Goal: Transaction & Acquisition: Purchase product/service

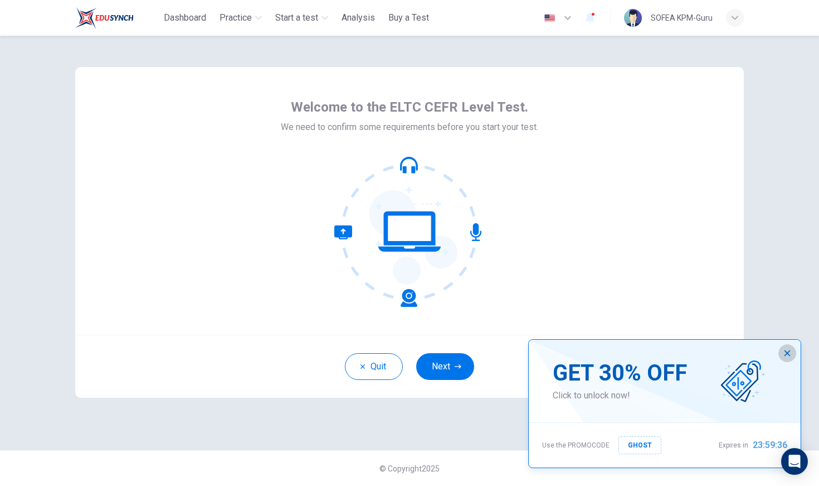
click at [787, 352] on icon "button" at bounding box center [788, 353] width 6 height 6
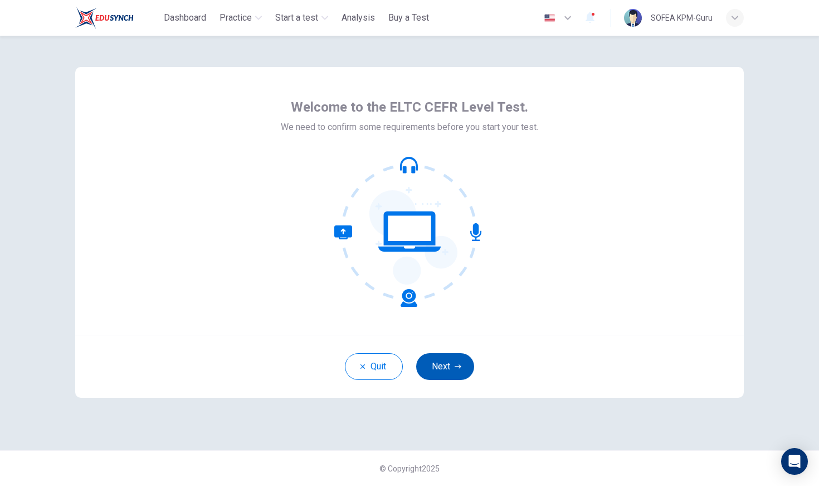
click at [437, 363] on button "Next" at bounding box center [445, 366] width 58 height 27
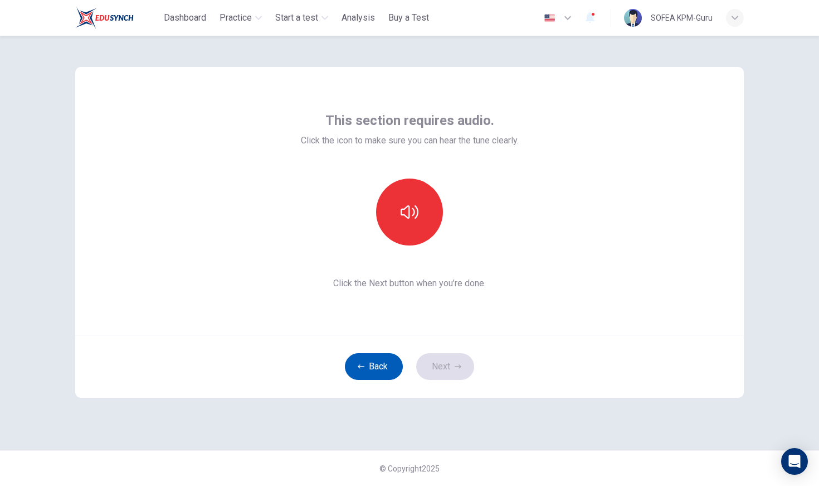
click at [367, 362] on button "Back" at bounding box center [374, 366] width 58 height 27
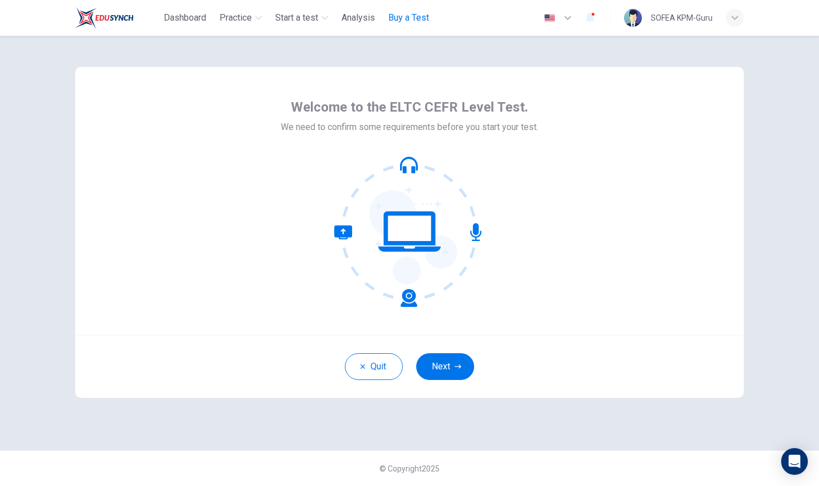
click at [404, 18] on span "Buy a Test" at bounding box center [409, 17] width 41 height 13
click at [435, 368] on button "Next" at bounding box center [445, 366] width 58 height 27
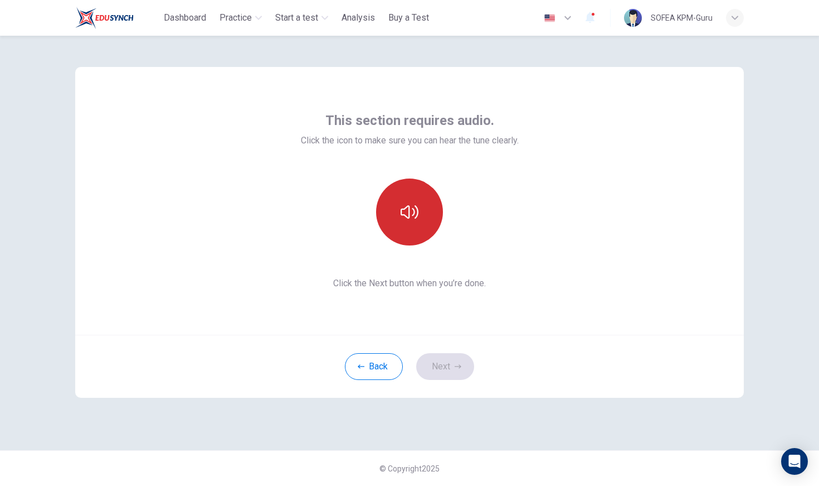
click at [395, 205] on button "button" at bounding box center [409, 211] width 67 height 67
click at [437, 362] on button "Next" at bounding box center [445, 366] width 58 height 27
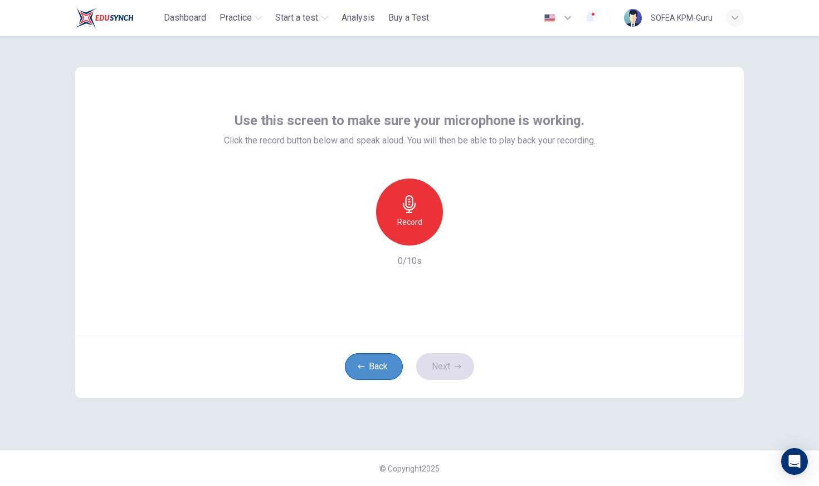
click at [377, 365] on button "Back" at bounding box center [374, 366] width 58 height 27
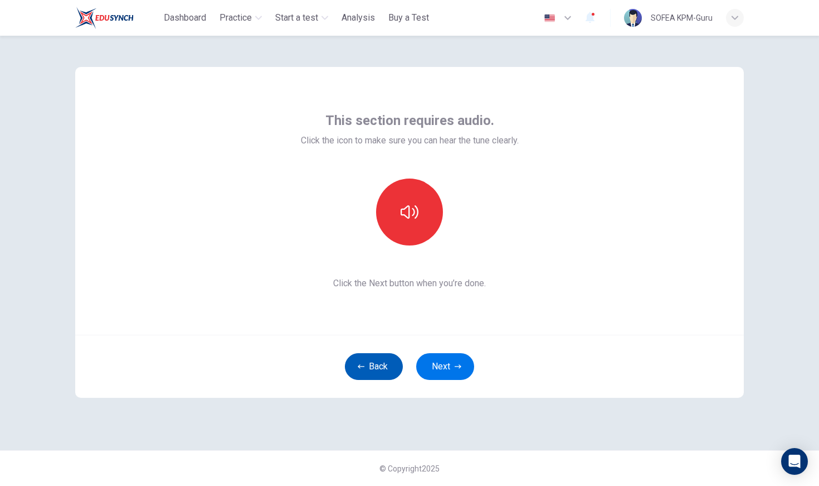
click at [377, 365] on button "Back" at bounding box center [374, 366] width 58 height 27
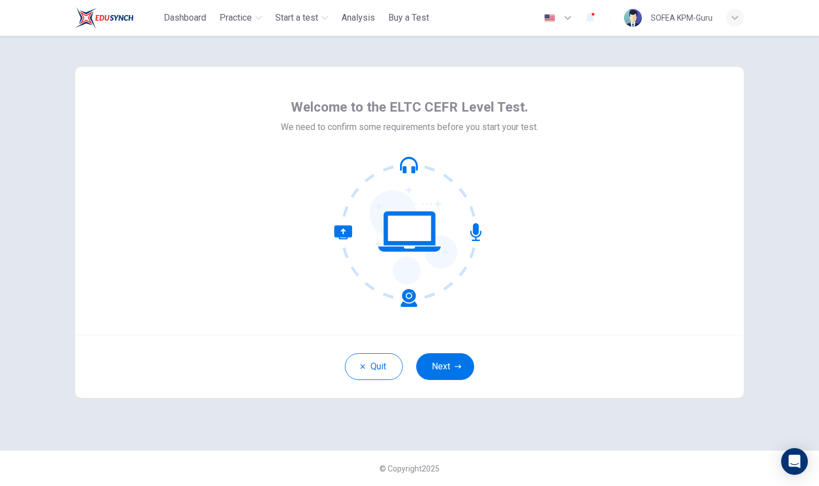
click at [648, 176] on div "Welcome to the ELTC CEFR Level Test. We need to confirm some requirements befor…" at bounding box center [409, 201] width 669 height 268
click at [81, 178] on div "Welcome to the ELTC CEFR Level Test. We need to confirm some requirements befor…" at bounding box center [409, 201] width 669 height 268
click at [575, 70] on div "Welcome to the ELTC CEFR Level Test. We need to confirm some requirements befor…" at bounding box center [409, 201] width 669 height 268
click at [596, 54] on div "Welcome to the ELTC CEFR Level Test. We need to confirm some requirements befor…" at bounding box center [409, 243] width 705 height 414
